Goal: Task Accomplishment & Management: Use online tool/utility

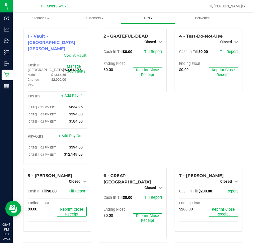
scroll to position [161, 0]
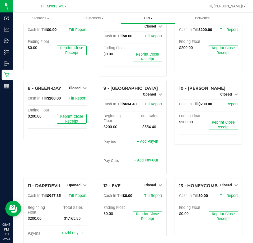
click at [148, 19] on span "Tills" at bounding box center [148, 18] width 54 height 5
click at [141, 37] on span "Reconcile e-payments" at bounding box center [147, 38] width 53 height 4
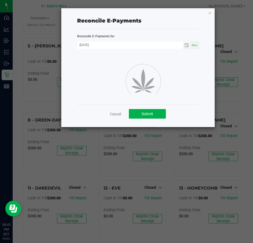
scroll to position [161, 0]
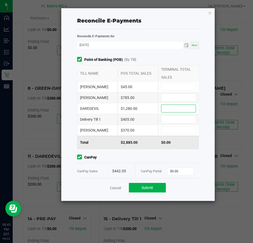
click at [164, 105] on input at bounding box center [179, 108] width 34 height 7
type input "$1,280.00"
click at [179, 85] on input at bounding box center [179, 86] width 34 height 7
click at [170, 132] on input at bounding box center [179, 129] width 34 height 7
type input "$370.00"
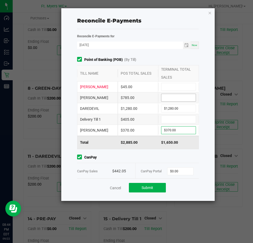
click at [177, 101] on input at bounding box center [179, 97] width 34 height 7
type input "$785.00"
click at [176, 87] on input at bounding box center [179, 86] width 34 height 7
type input "$45.00"
click at [166, 121] on input at bounding box center [179, 119] width 34 height 7
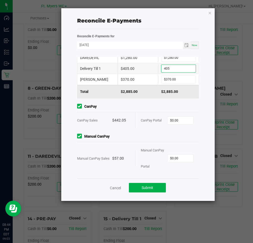
scroll to position [51, 0]
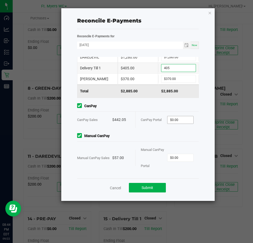
type input "$405.00"
click at [177, 120] on input "0" at bounding box center [181, 119] width 26 height 7
type input "$442.05"
click at [173, 158] on input "0" at bounding box center [181, 157] width 26 height 7
type input "$57.00"
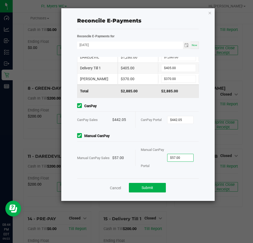
click at [111, 135] on span "Manual CanPay" at bounding box center [138, 136] width 122 height 6
click at [136, 185] on button "Submit" at bounding box center [147, 188] width 37 height 10
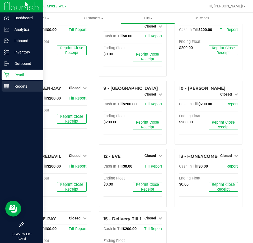
click at [11, 85] on p "Reports" at bounding box center [25, 86] width 32 height 6
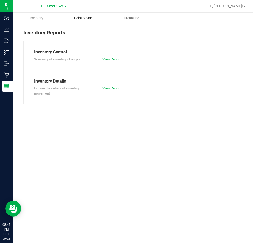
click at [96, 19] on span "Point of Sale" at bounding box center [83, 18] width 33 height 5
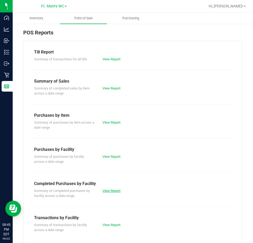
click at [115, 191] on link "View Report" at bounding box center [112, 191] width 18 height 4
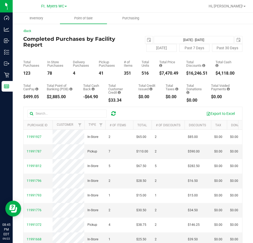
drag, startPoint x: 37, startPoint y: 73, endPoint x: 23, endPoint y: 73, distance: 14.5
click at [23, 73] on div "Back Completed Purchases by Facility Report [DATE] [DATE] - [DATE] [DATE] [DATE…" at bounding box center [133, 162] width 241 height 279
copy div "123"
drag, startPoint x: 175, startPoint y: 74, endPoint x: 156, endPoint y: 73, distance: 19.3
click at [156, 73] on div "Total Purchases 123 In Store Purchases 78 Delivery Purchases 4 Pickup Purchases…" at bounding box center [133, 64] width 220 height 24
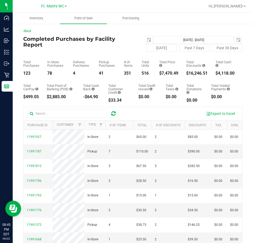
copy div "7,470.49"
click at [147, 38] on span "select" at bounding box center [149, 40] width 4 height 4
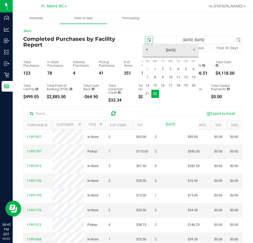
scroll to position [0, 13]
click at [157, 68] on link "1" at bounding box center [156, 69] width 8 height 8
type input "[DATE]"
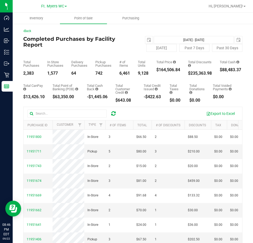
drag, startPoint x: 182, startPoint y: 72, endPoint x: 160, endPoint y: 70, distance: 22.5
click at [160, 70] on div "Total Purchases 2,383 In Store Purchases 1,577 Delivery Purchases 64 Pickup Pur…" at bounding box center [133, 64] width 220 height 24
copy div "164,506.84"
click at [167, 49] on button "[DATE]" at bounding box center [162, 48] width 30 height 8
type input "[DATE] - [DATE]"
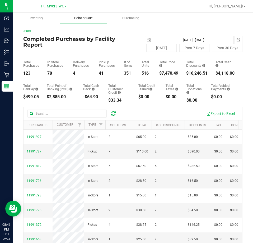
click at [73, 21] on uib-tab-heading "Point of Sale" at bounding box center [83, 18] width 47 height 11
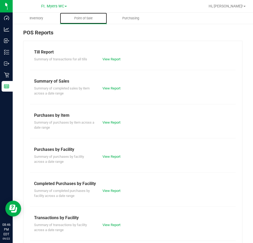
scroll to position [71, 0]
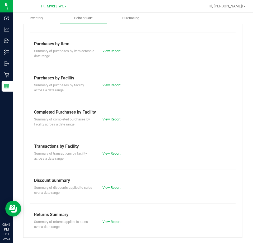
click at [108, 186] on link "View Report" at bounding box center [112, 187] width 18 height 4
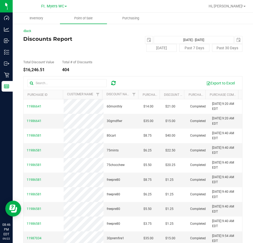
drag, startPoint x: 51, startPoint y: 72, endPoint x: 40, endPoint y: 71, distance: 11.0
click at [27, 72] on div "Back Discounts Report [DATE] [DATE] - [DATE] [DATE] [DATE] Past 7 Days Past 30 …" at bounding box center [133, 148] width 220 height 238
click at [43, 71] on div "$16,246.51" at bounding box center [38, 70] width 31 height 4
drag, startPoint x: 44, startPoint y: 68, endPoint x: 25, endPoint y: 71, distance: 19.2
click at [25, 71] on div "$16,246.51" at bounding box center [38, 70] width 31 height 4
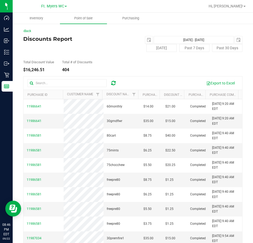
copy div "16,246.51"
click at [92, 42] on div "Discounts Report [DATE] [DATE] - [DATE] [DATE] [DATE] Past 7 Days Past 30 Days" at bounding box center [133, 44] width 220 height 16
